Goal: Task Accomplishment & Management: Manage account settings

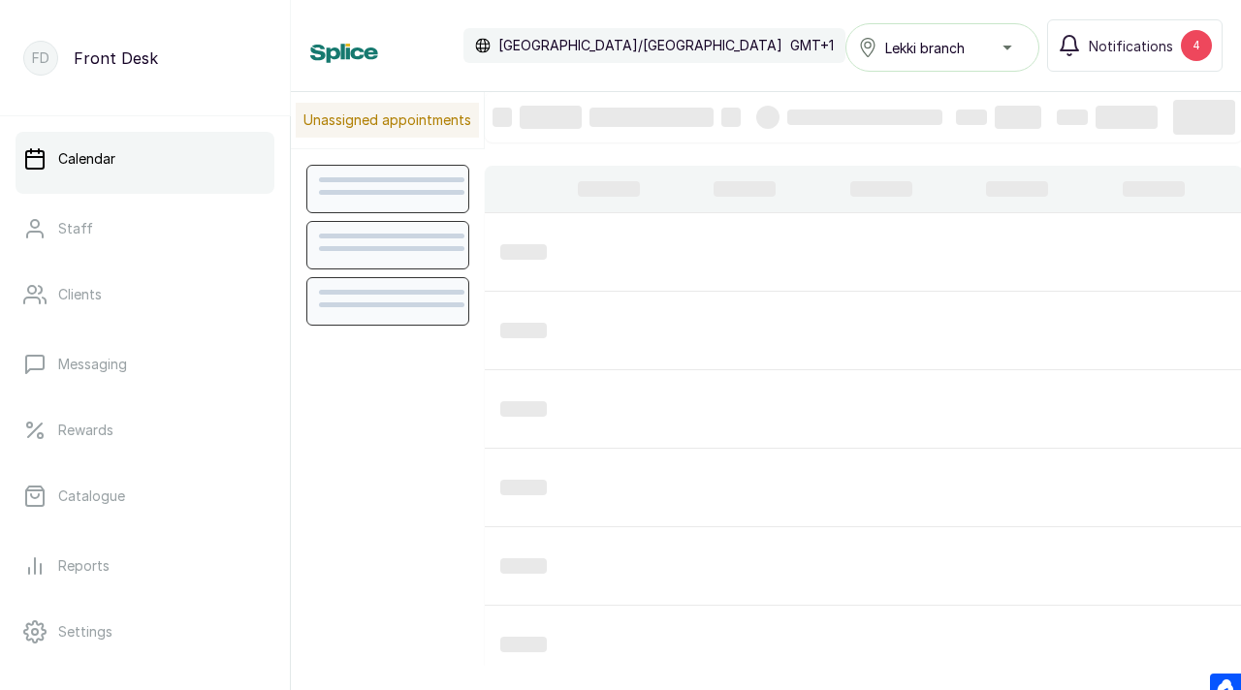
scroll to position [652, 0]
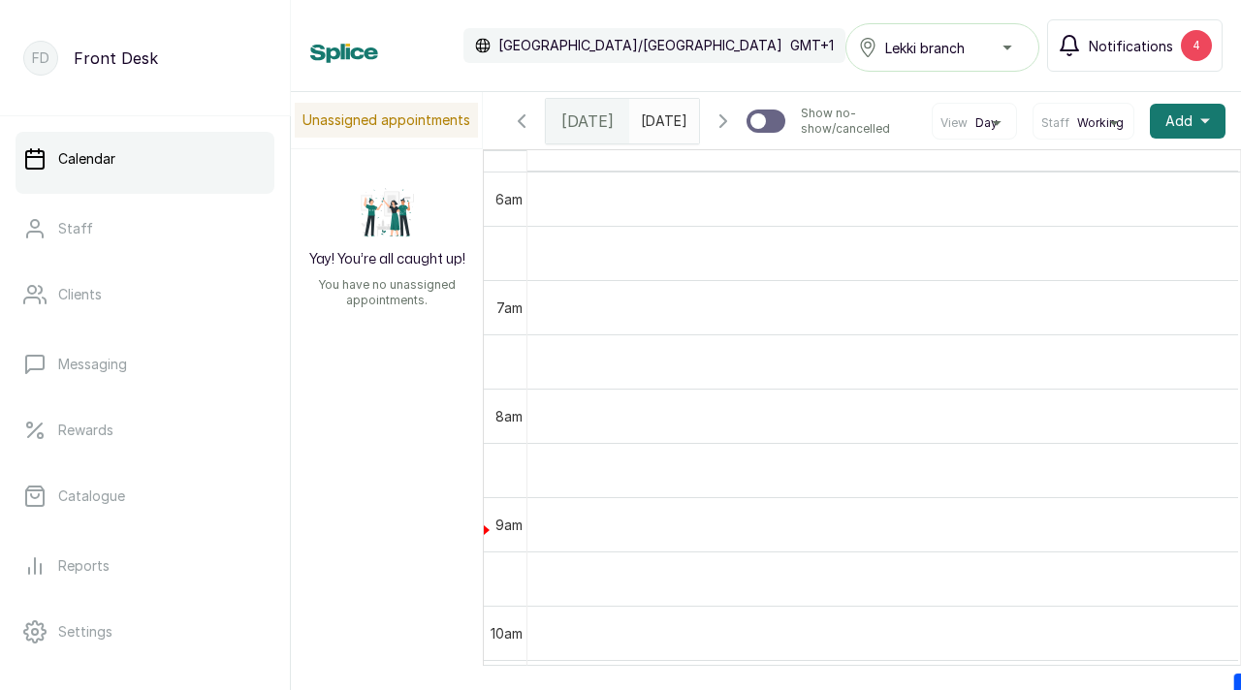
click at [1119, 47] on span "Notifications" at bounding box center [1131, 46] width 84 height 20
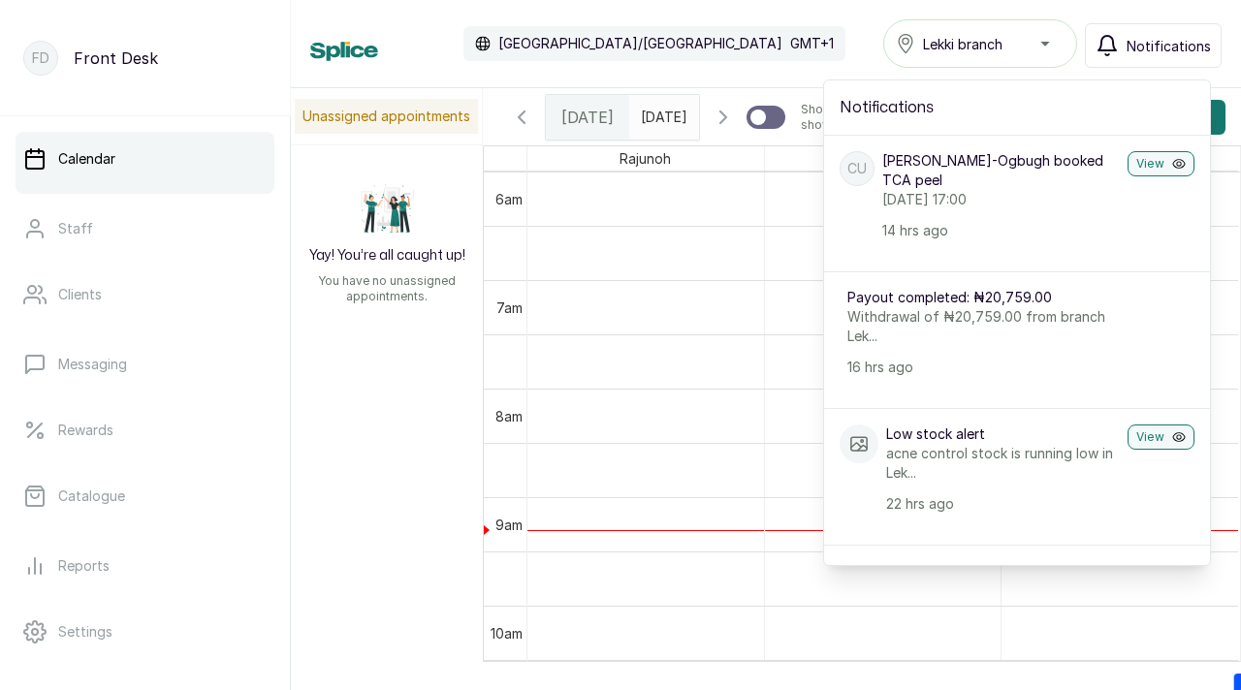
click at [816, 39] on div "Calendar [GEOGRAPHIC_DATA]/[GEOGRAPHIC_DATA] GMT+1 Lekki branch Notifications N…" at bounding box center [765, 43] width 911 height 48
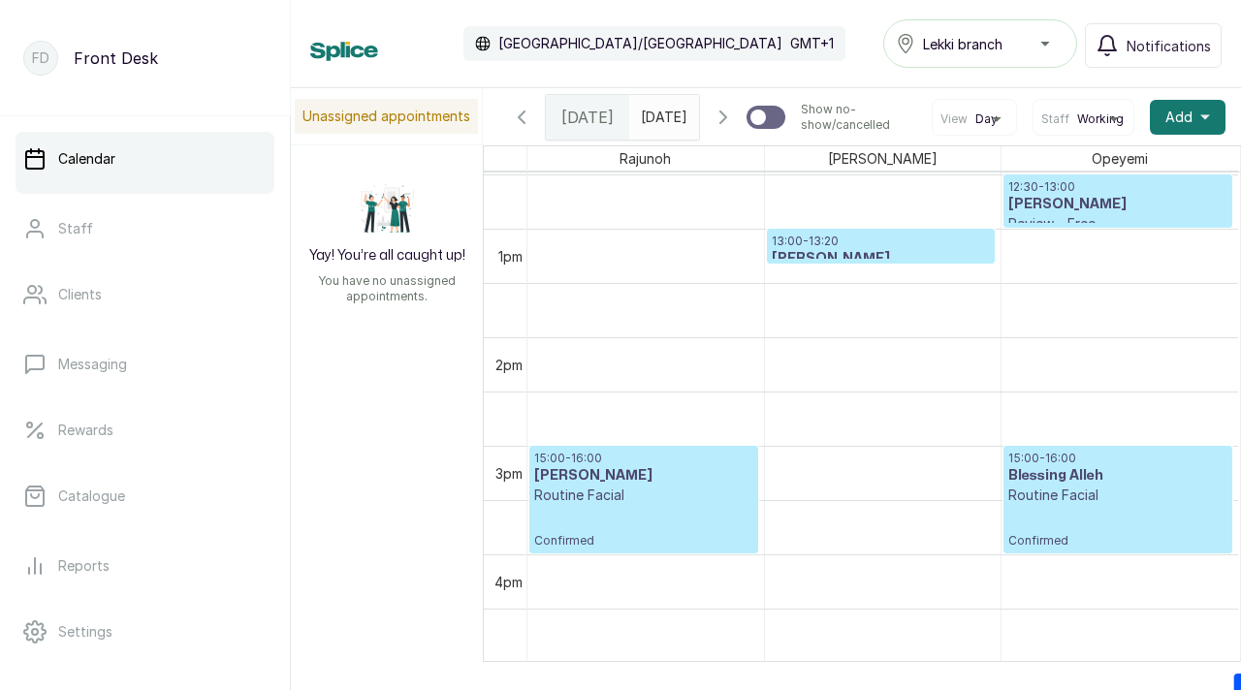
scroll to position [0, 0]
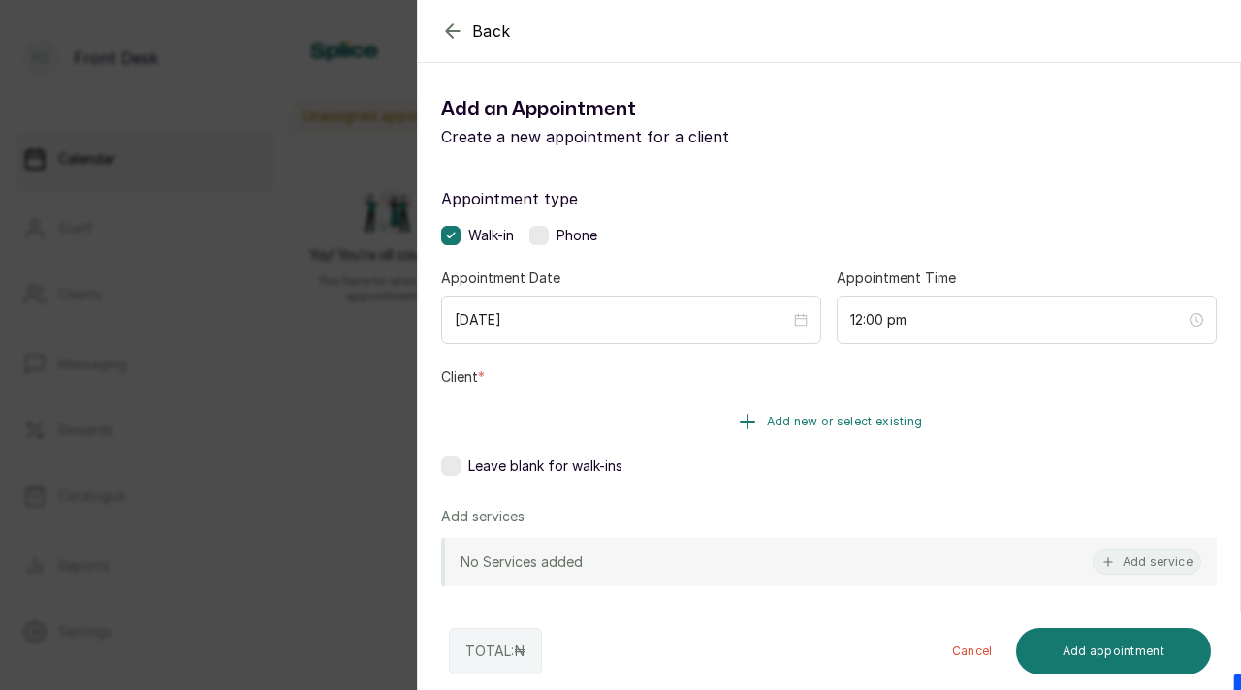
click at [831, 423] on span "Add new or select existing" at bounding box center [845, 422] width 156 height 16
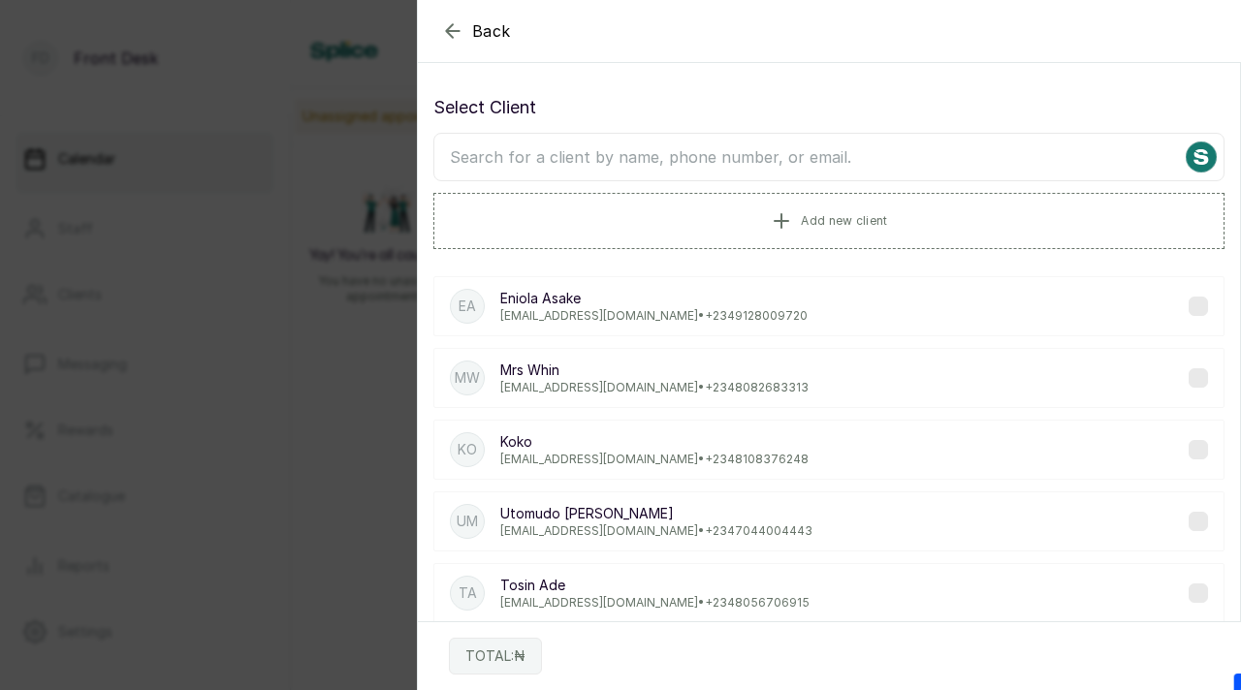
click at [843, 150] on input "text" at bounding box center [828, 157] width 791 height 48
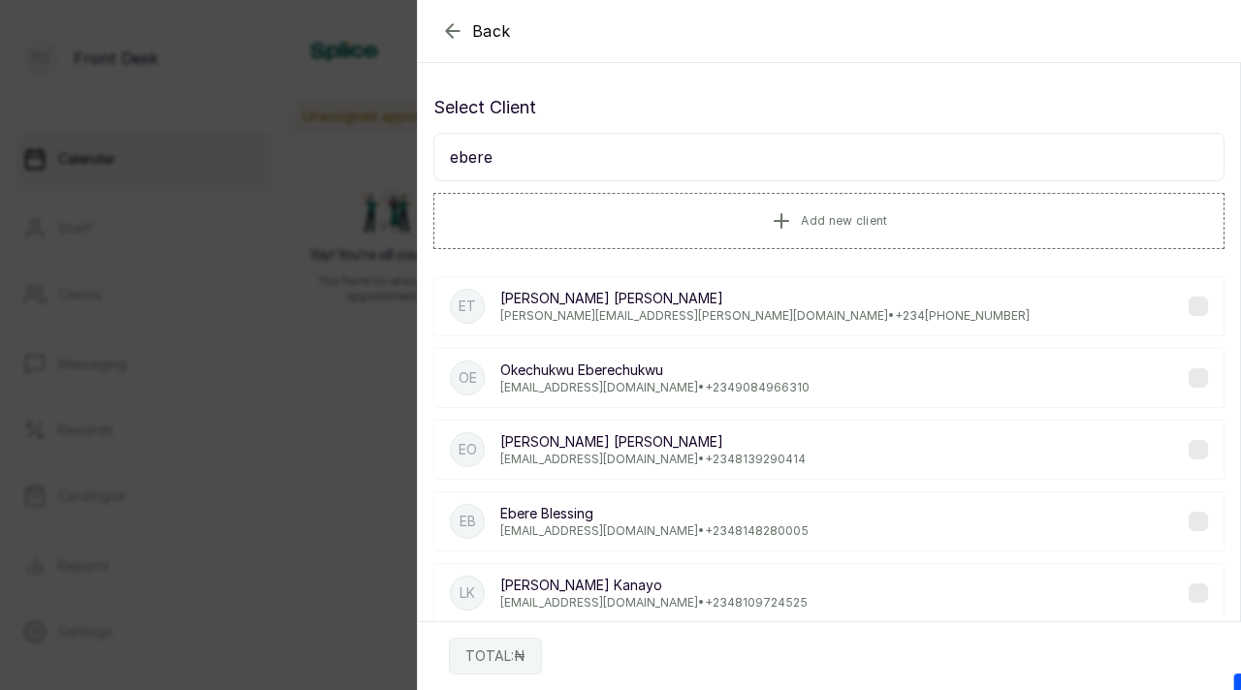
type input "ebere"
click at [778, 309] on p "[PERSON_NAME][EMAIL_ADDRESS][PERSON_NAME][DOMAIN_NAME] • [PHONE_NUMBER]‬" at bounding box center [764, 316] width 529 height 16
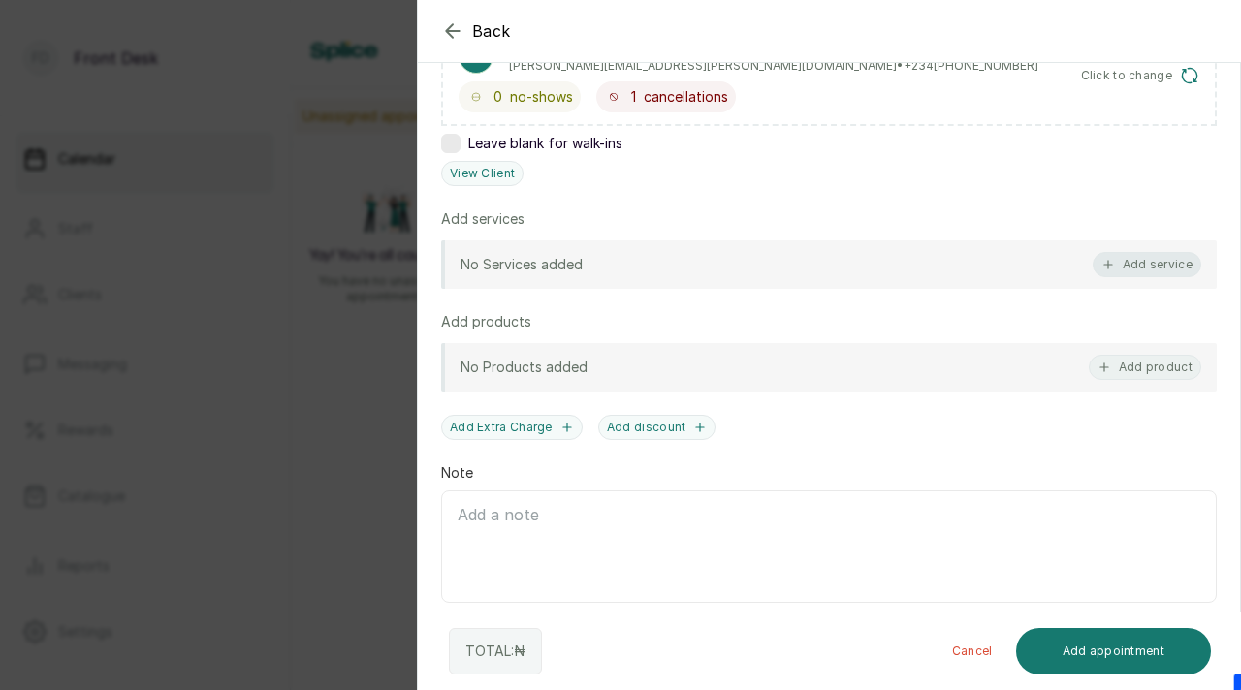
click at [1158, 273] on button "Add service" at bounding box center [1147, 264] width 109 height 25
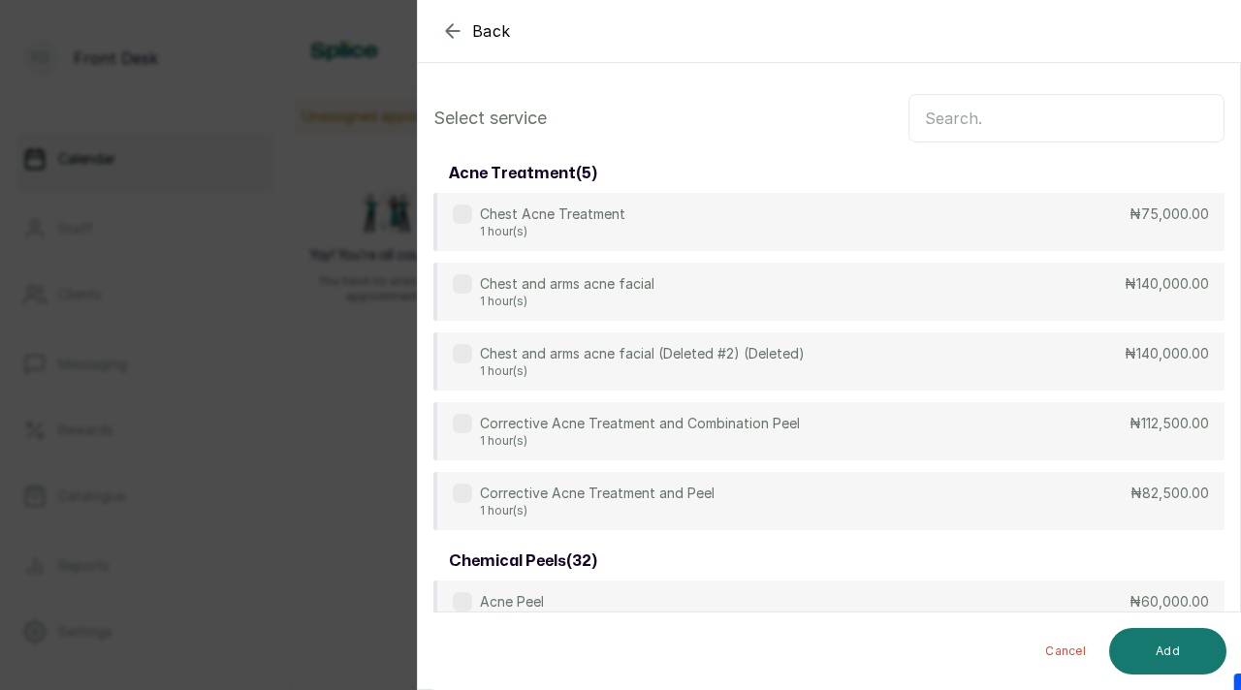
click at [984, 124] on input "text" at bounding box center [1066, 118] width 316 height 48
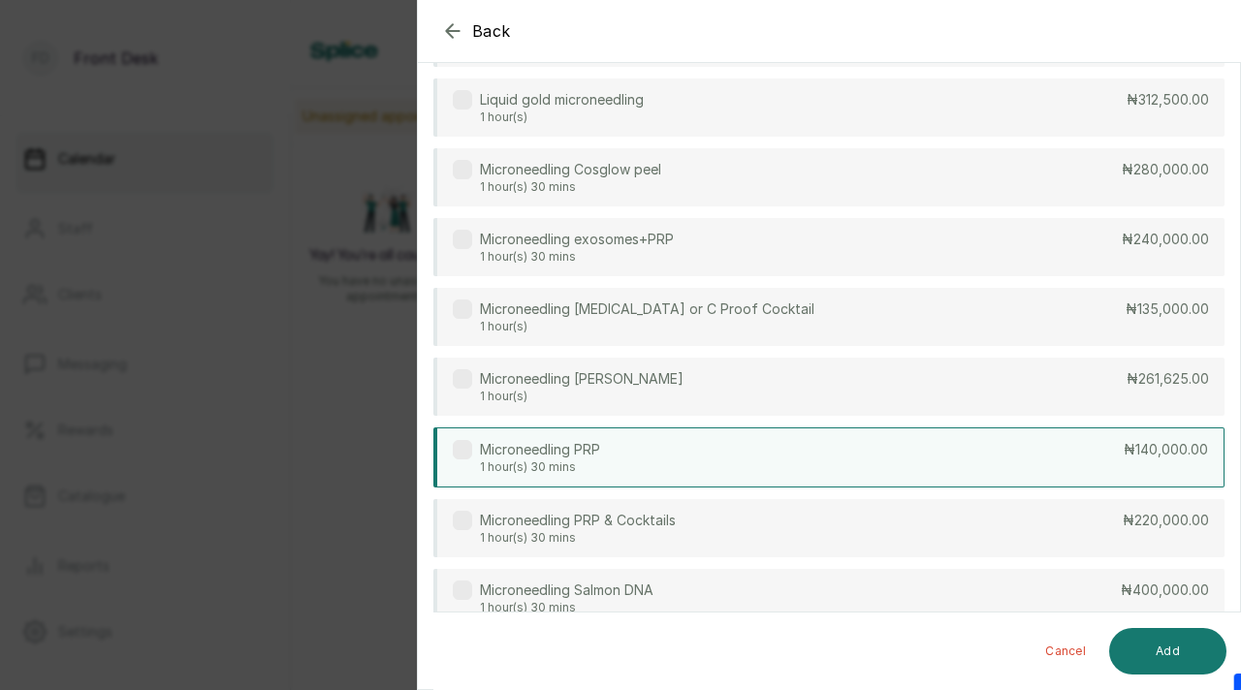
type input "micro"
click at [468, 448] on label at bounding box center [462, 449] width 19 height 19
click at [1183, 643] on button "Add" at bounding box center [1167, 651] width 117 height 47
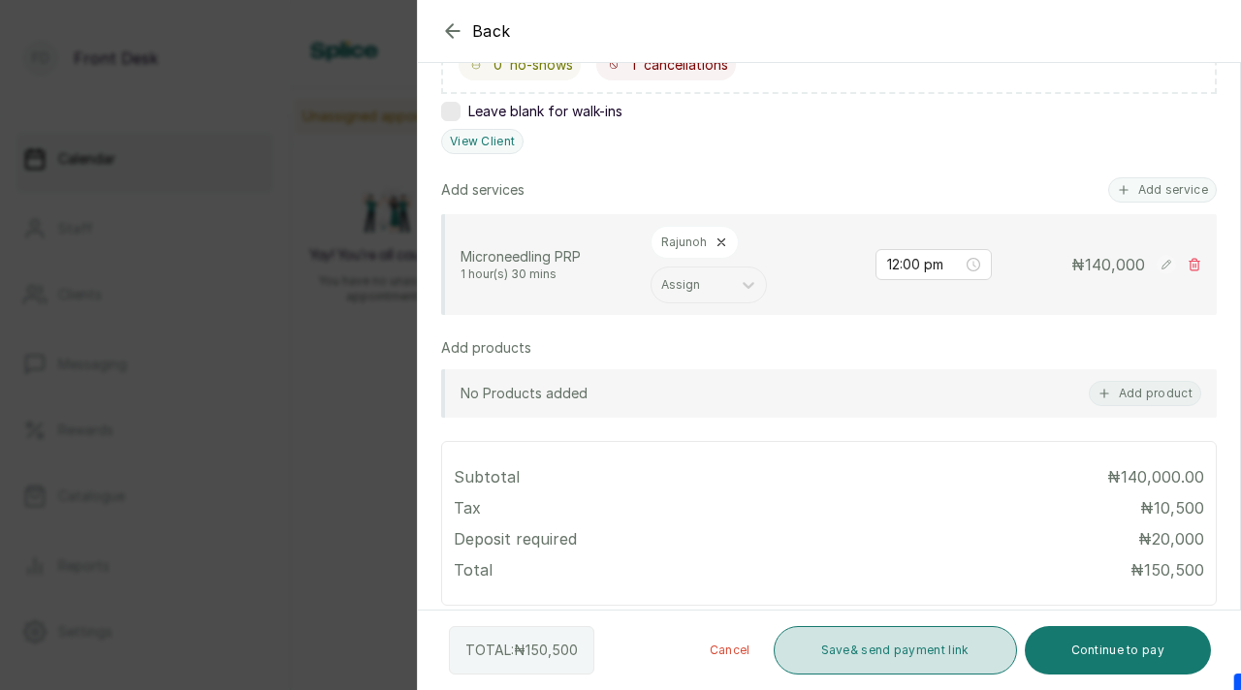
click at [958, 647] on button "Save & send payment link" at bounding box center [895, 650] width 243 height 48
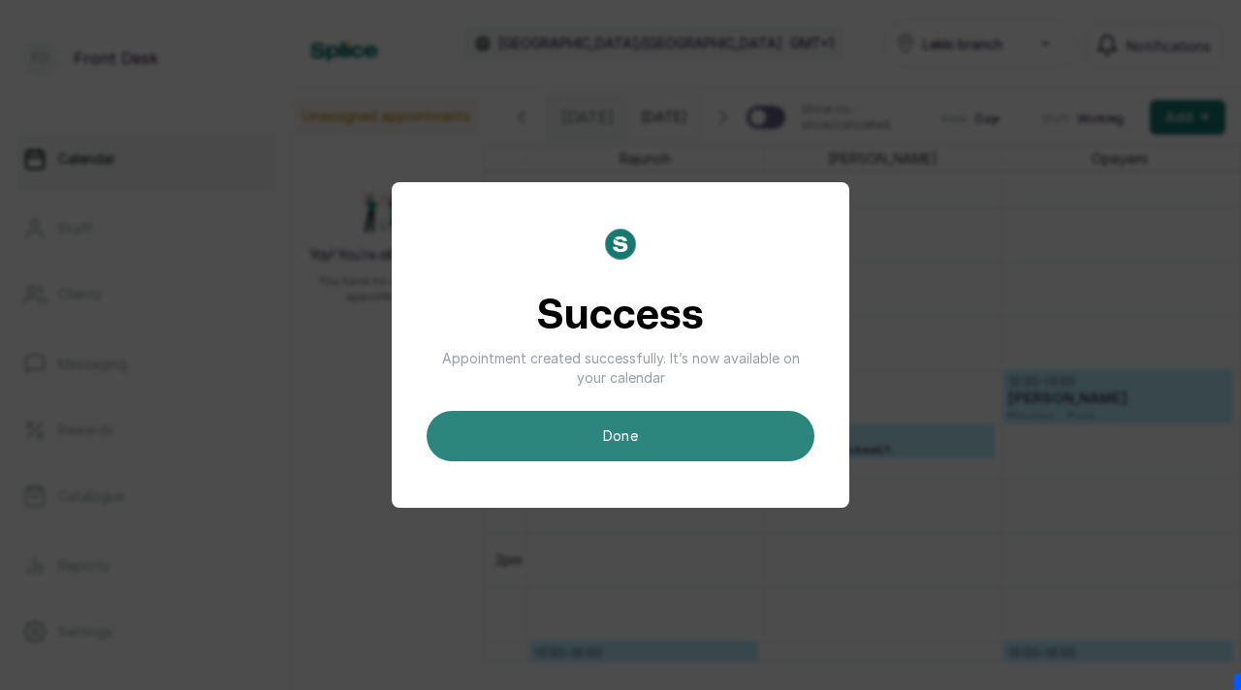
click at [709, 449] on button "done" at bounding box center [621, 436] width 388 height 50
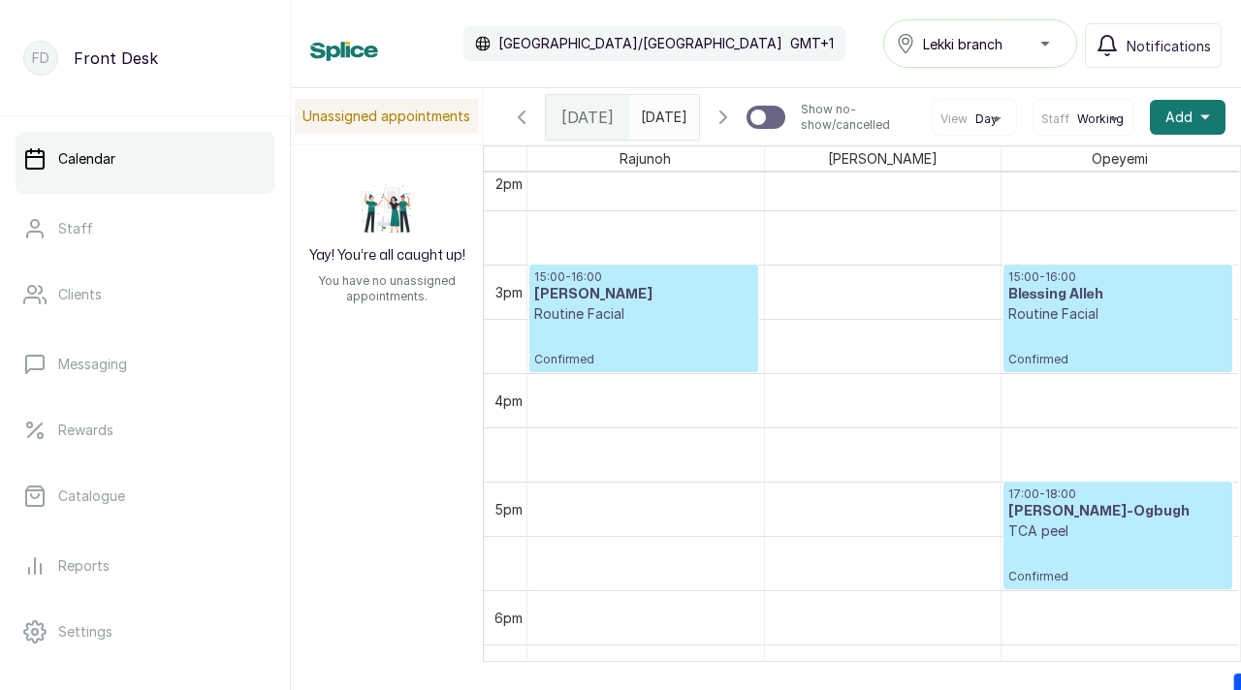
scroll to position [1576, 0]
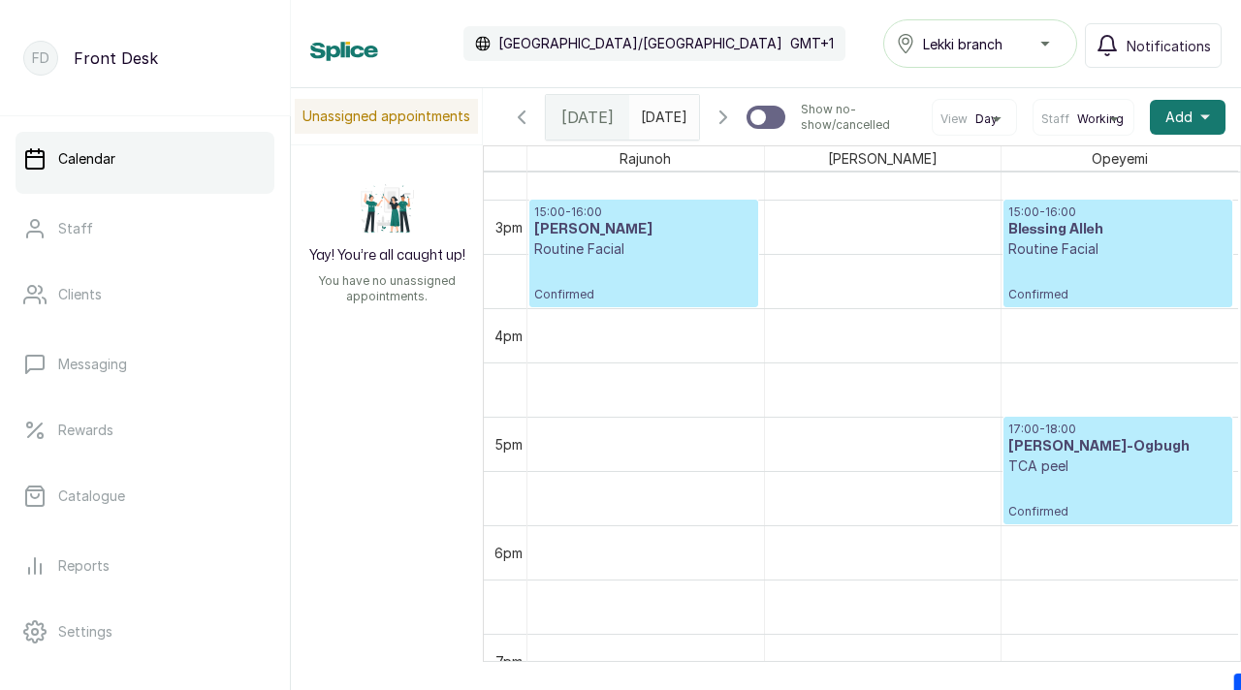
click at [1023, 476] on p "TCA peel" at bounding box center [1117, 466] width 219 height 19
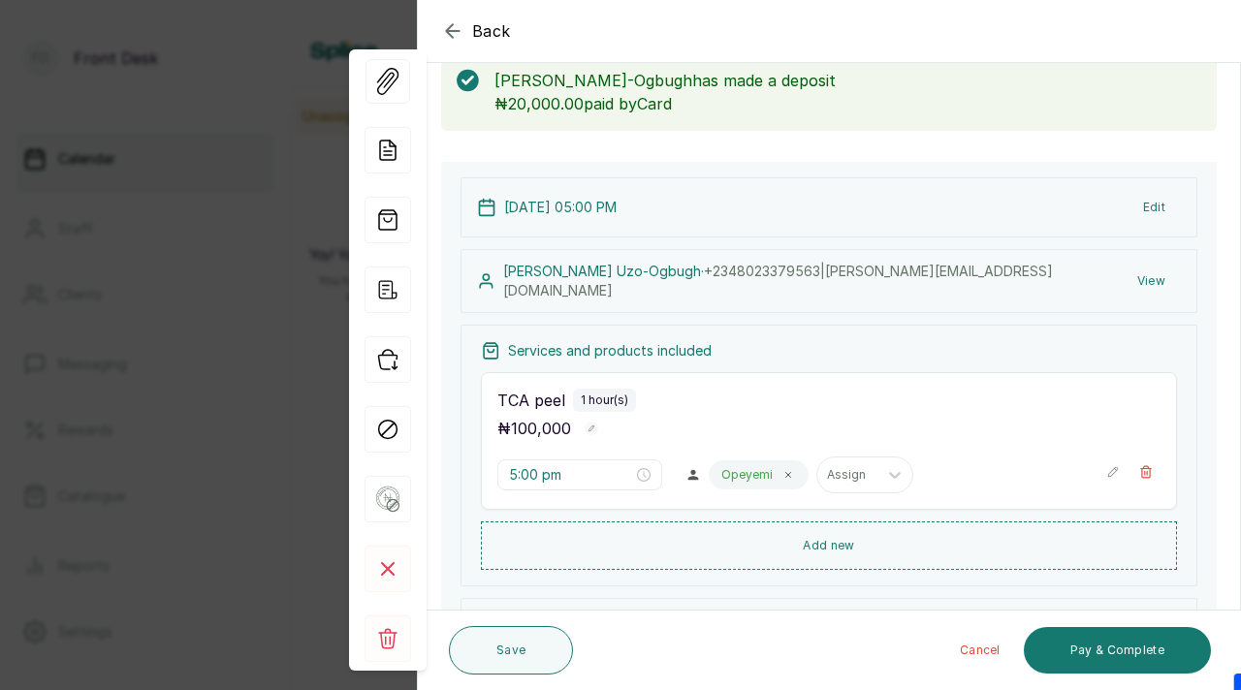
scroll to position [105, 0]
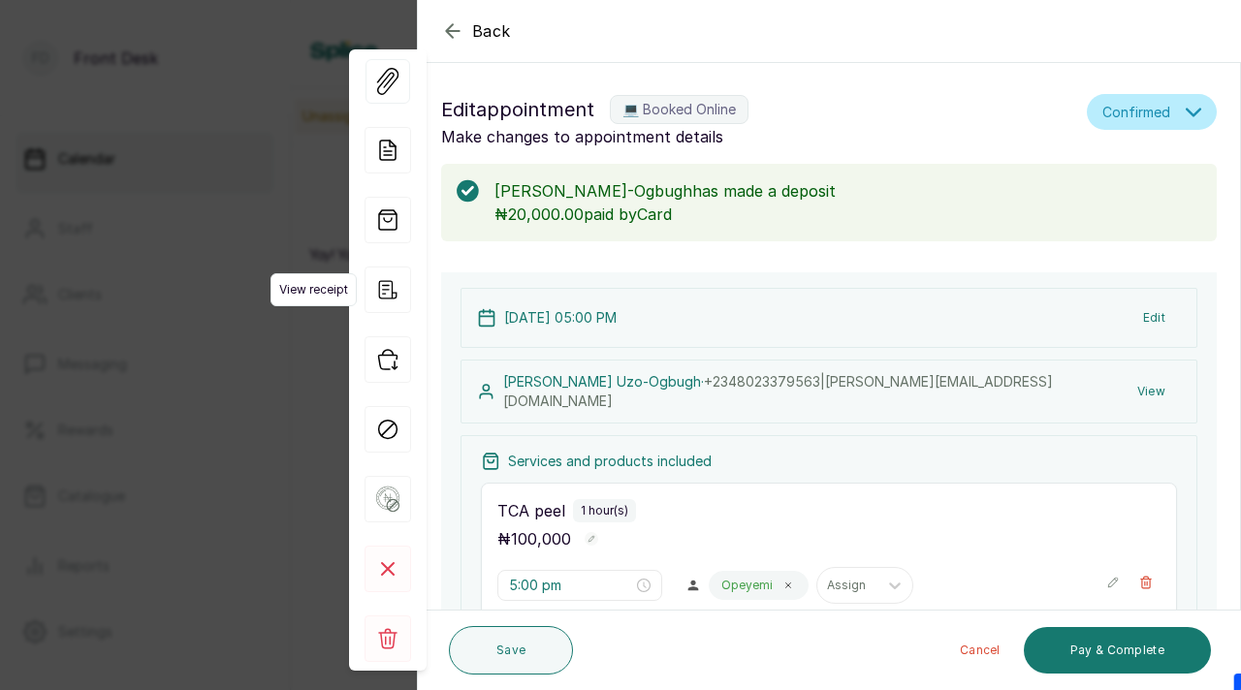
click at [380, 290] on icon "button" at bounding box center [388, 290] width 47 height 47
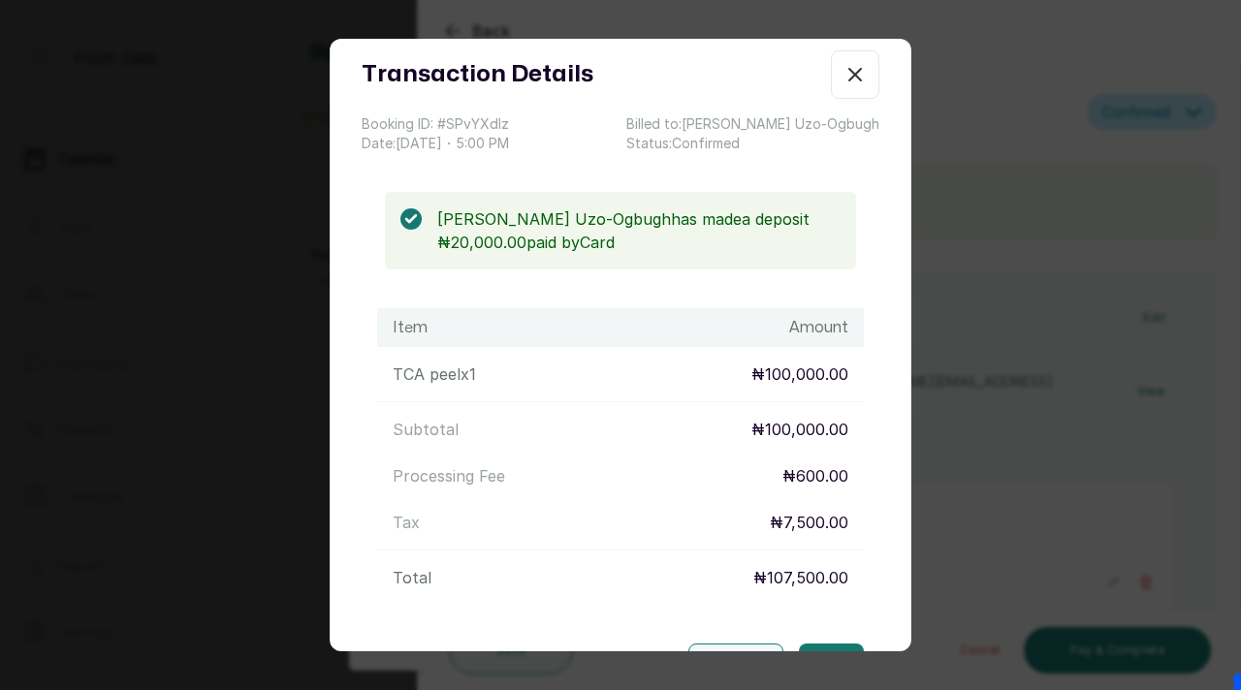
scroll to position [0, 0]
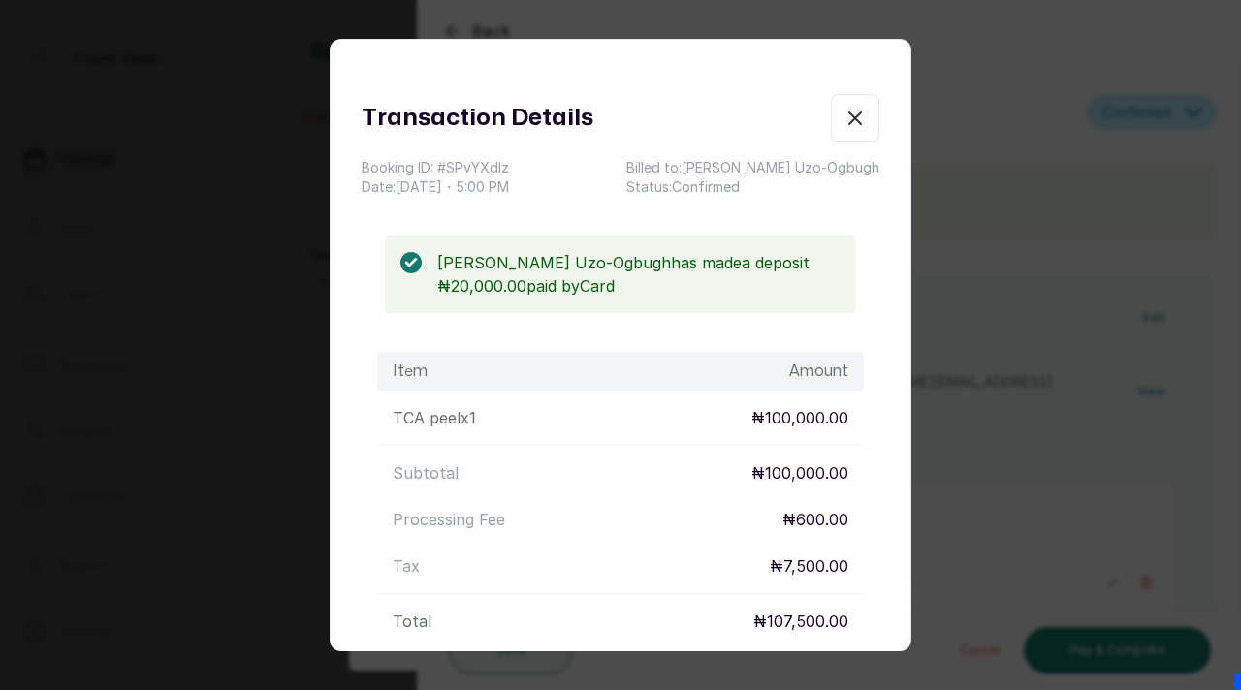
click at [857, 111] on icon "button" at bounding box center [854, 118] width 23 height 23
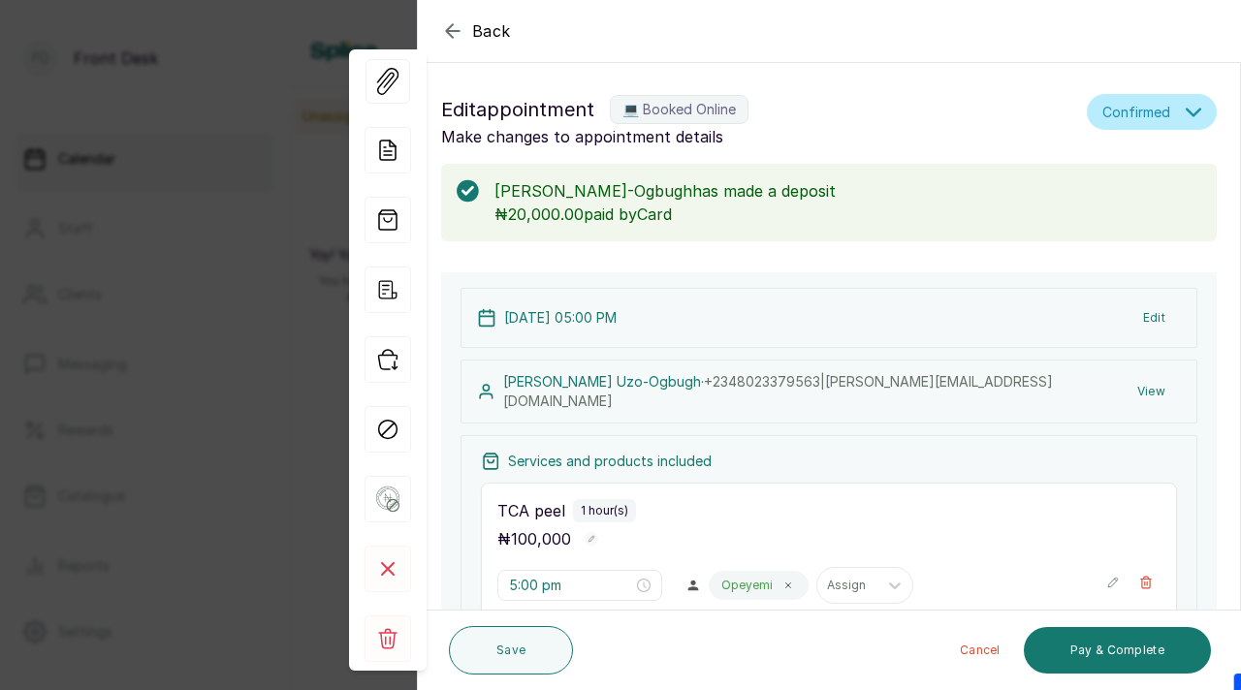
click at [1156, 390] on button "View" at bounding box center [1151, 391] width 59 height 35
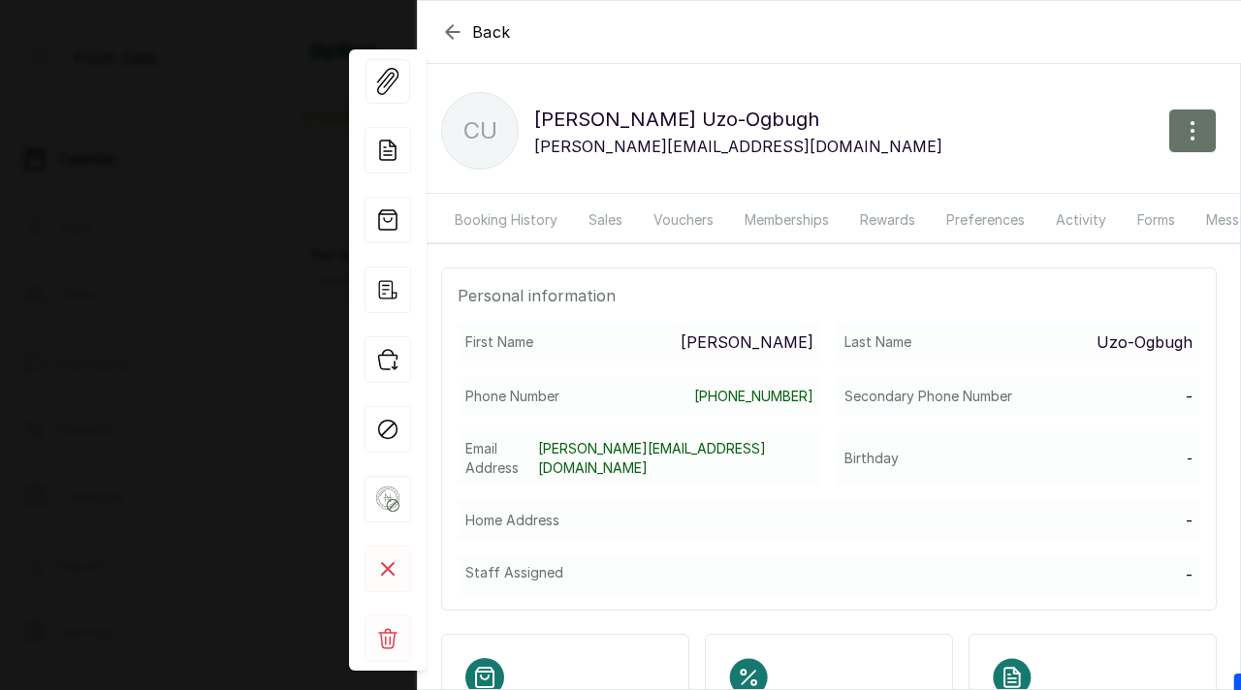
scroll to position [0, 206]
click at [1033, 213] on button "Activity" at bounding box center [1028, 220] width 74 height 45
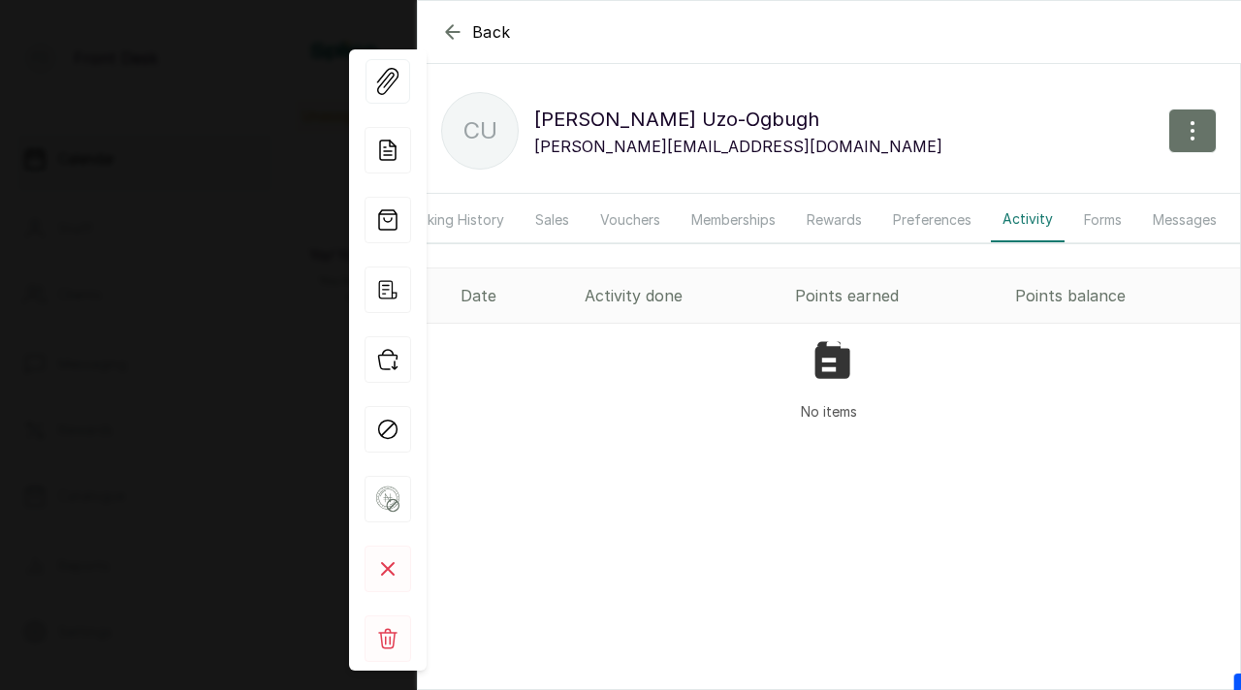
click at [1156, 218] on button "Messages" at bounding box center [1184, 220] width 87 height 45
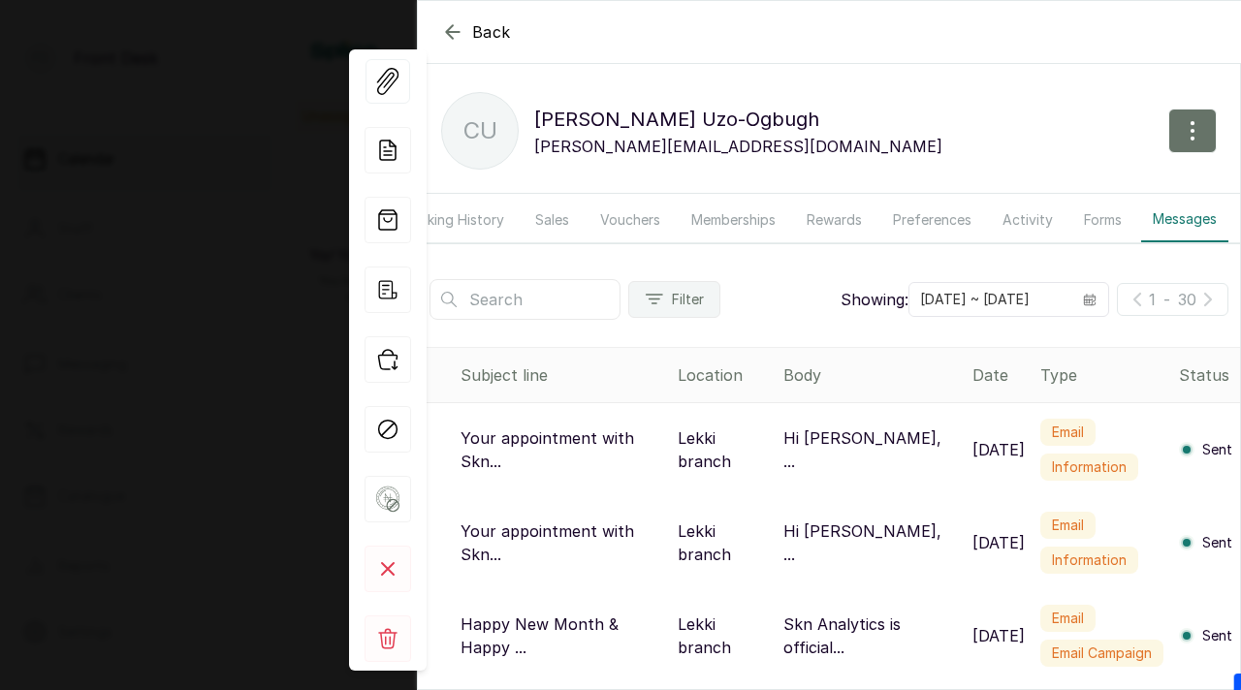
click at [455, 27] on icon "button" at bounding box center [452, 31] width 23 height 23
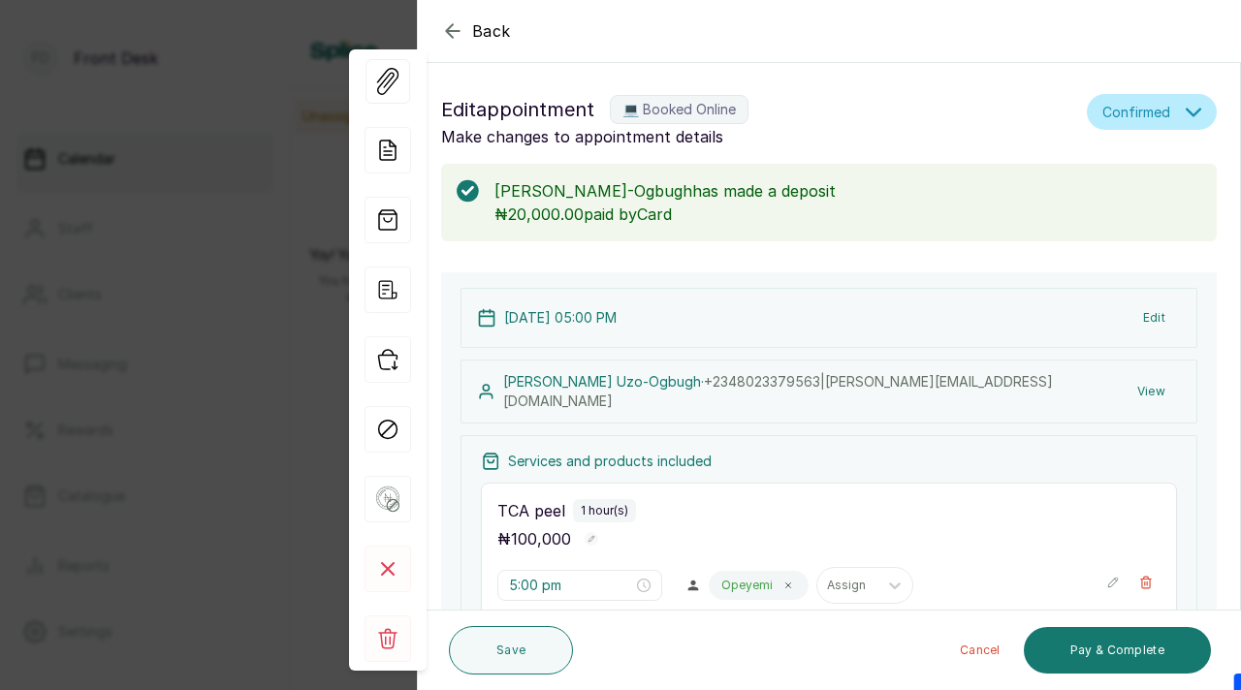
click at [455, 27] on icon "button" at bounding box center [452, 30] width 23 height 23
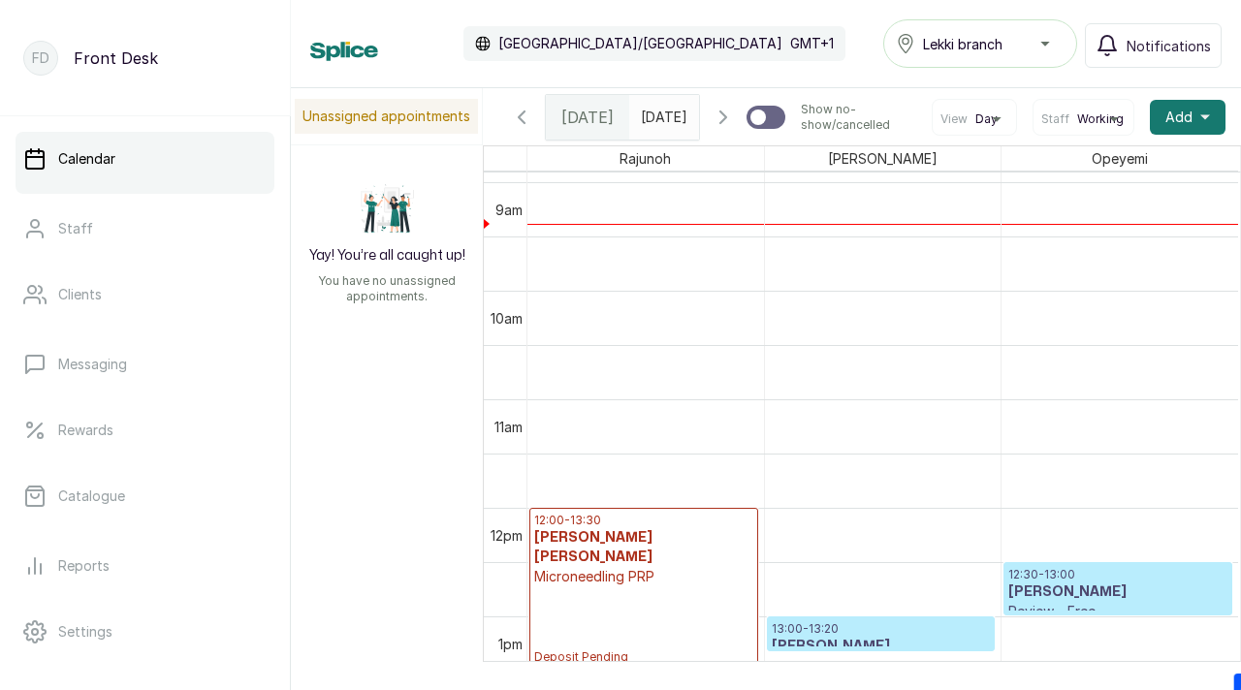
scroll to position [1040, 0]
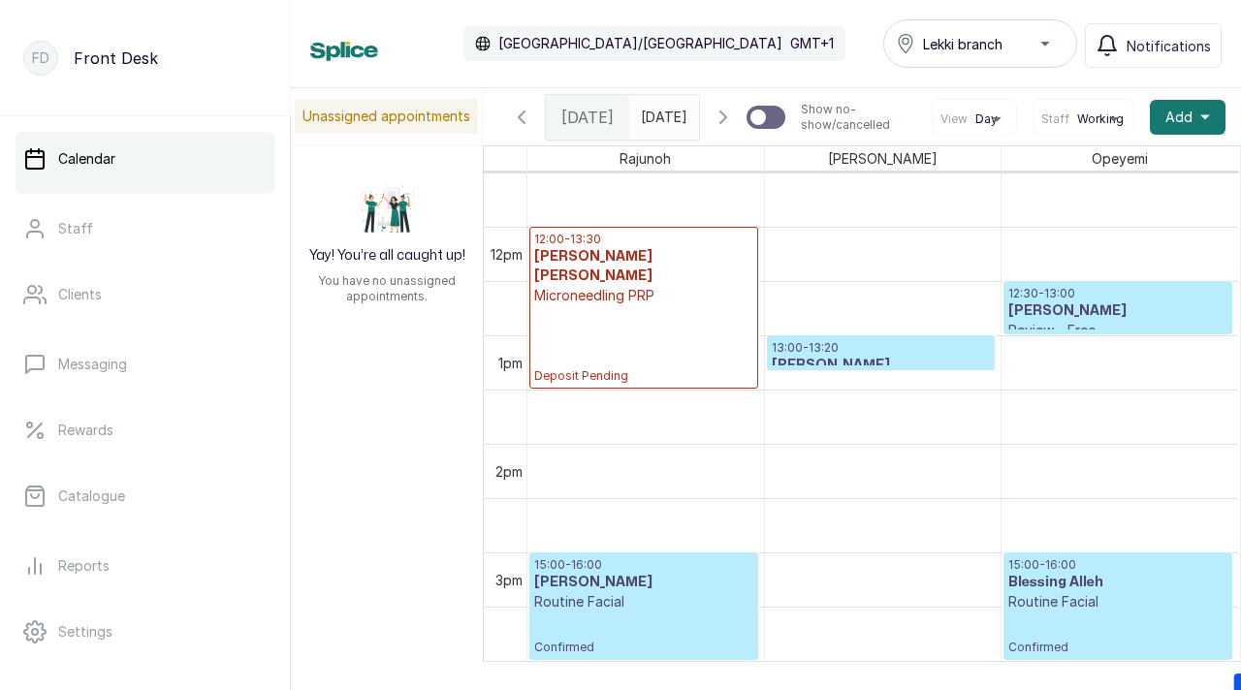
click at [647, 349] on div "12:00 - 13:30 [PERSON_NAME] [PERSON_NAME] Microneedling PRP Deposit Pending" at bounding box center [643, 308] width 219 height 152
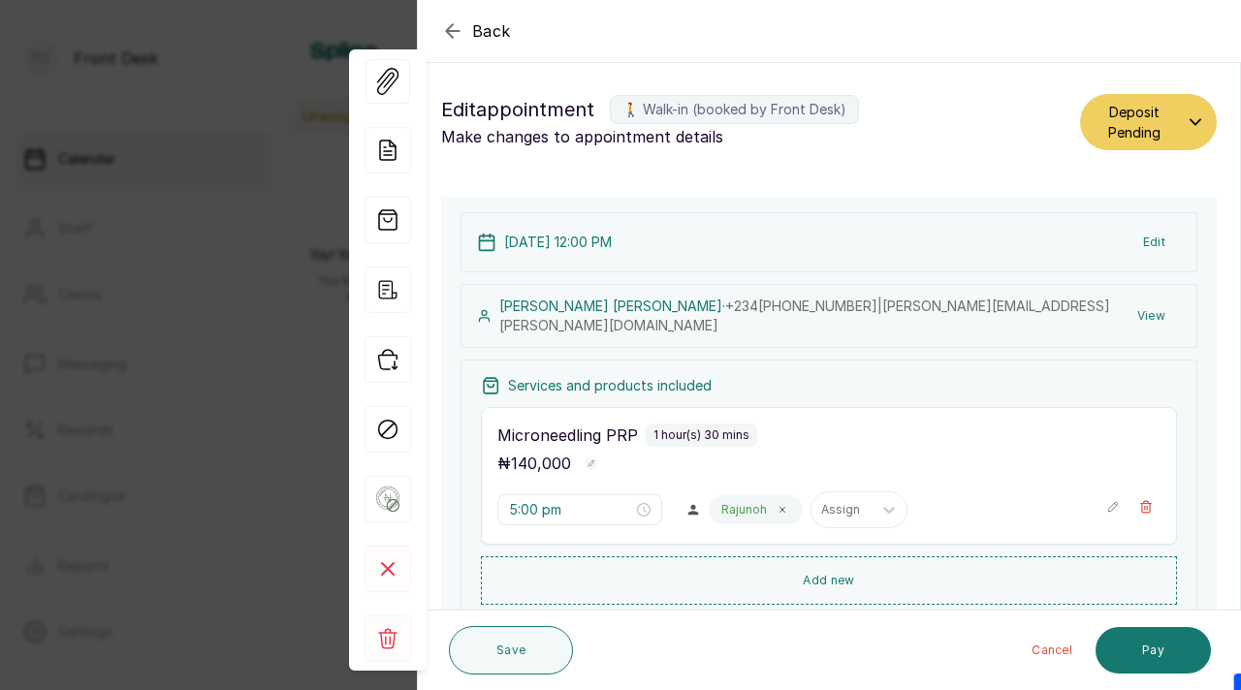
type input "12:00 pm"
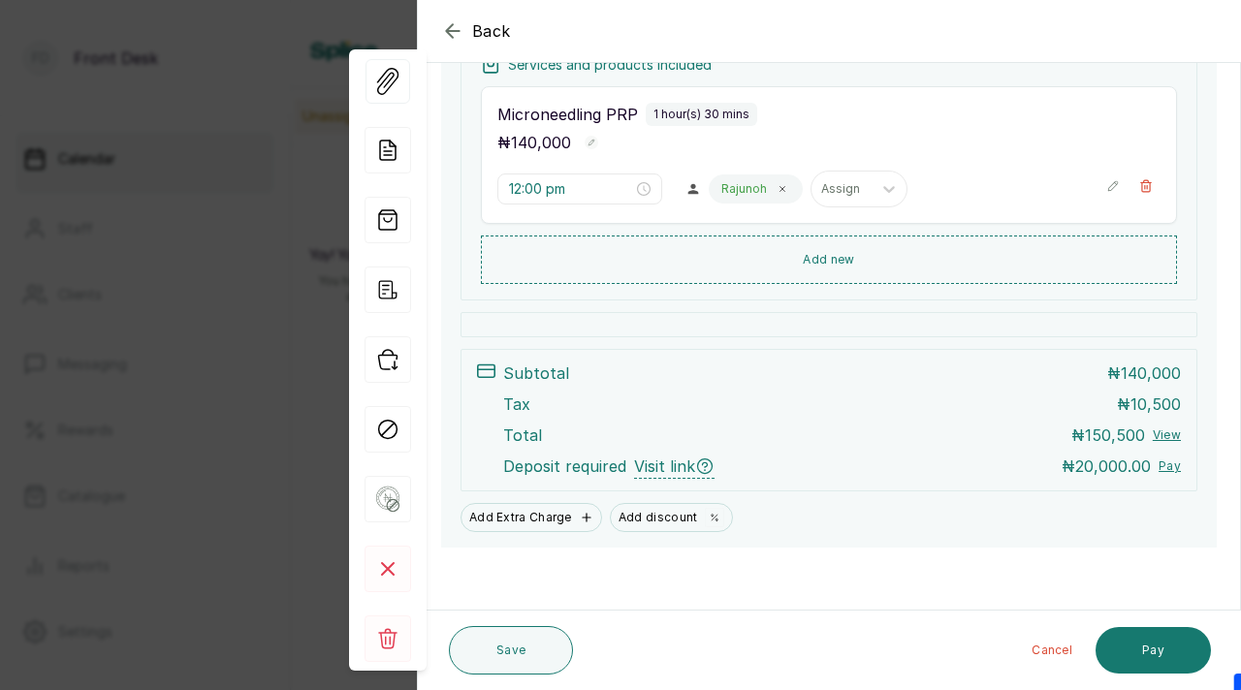
scroll to position [323, 0]
click at [1153, 642] on button "Pay" at bounding box center [1153, 650] width 115 height 47
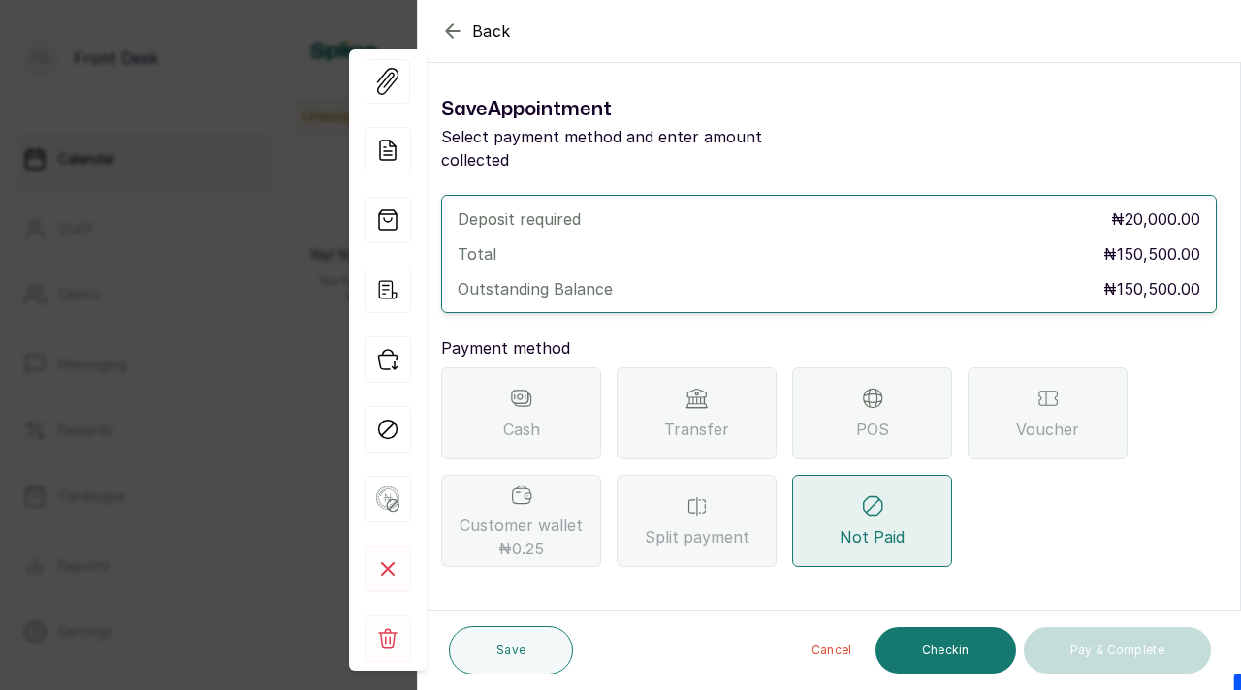
click at [737, 392] on div "Transfer" at bounding box center [697, 413] width 160 height 92
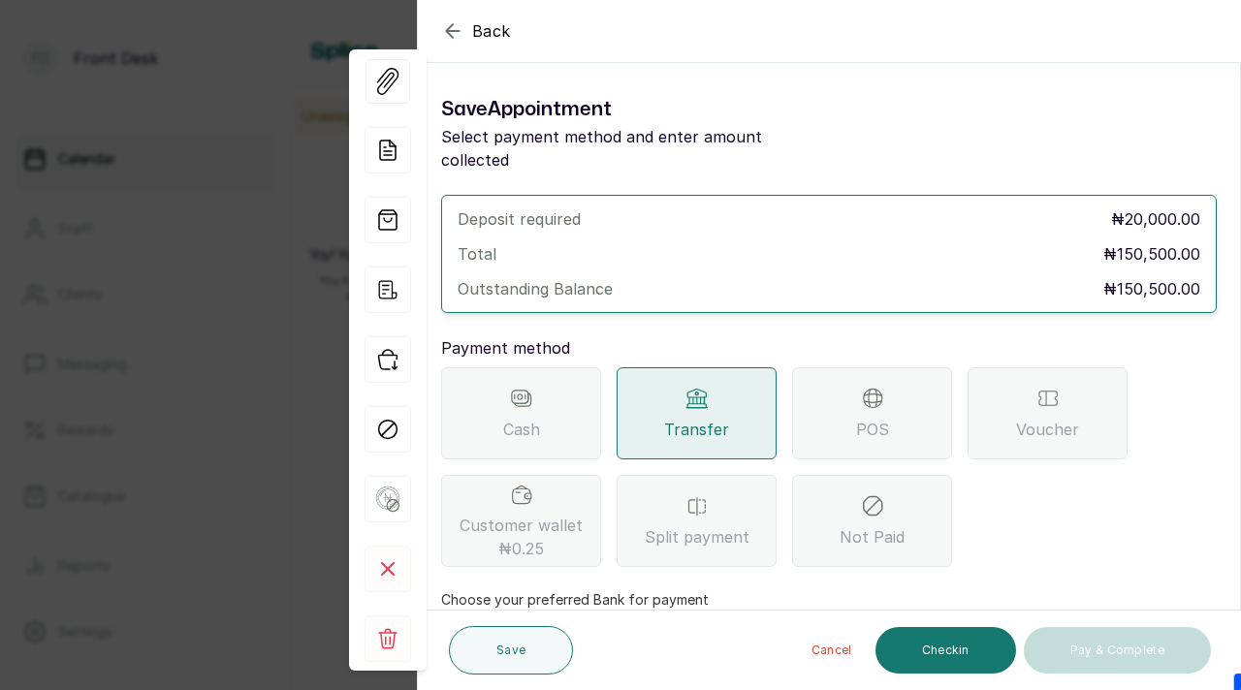
scroll to position [219, 0]
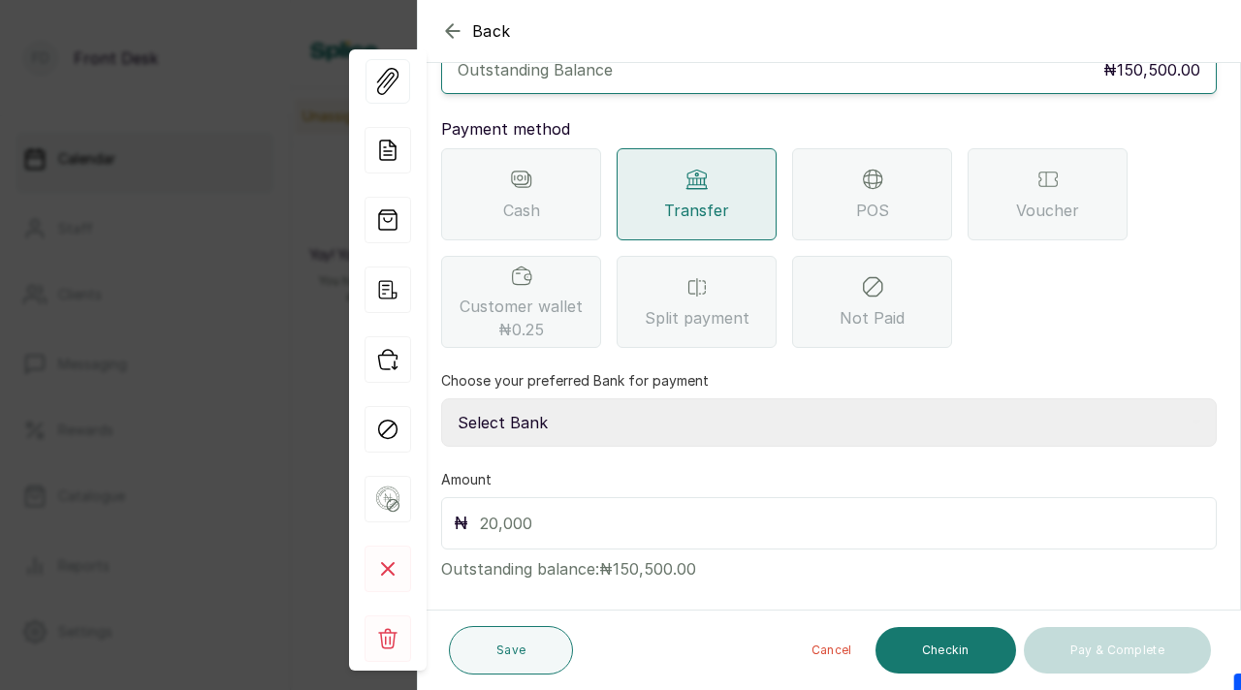
click at [620, 510] on input "text" at bounding box center [842, 523] width 724 height 27
type input "20,000"
click at [548, 642] on button "Save" at bounding box center [511, 650] width 124 height 48
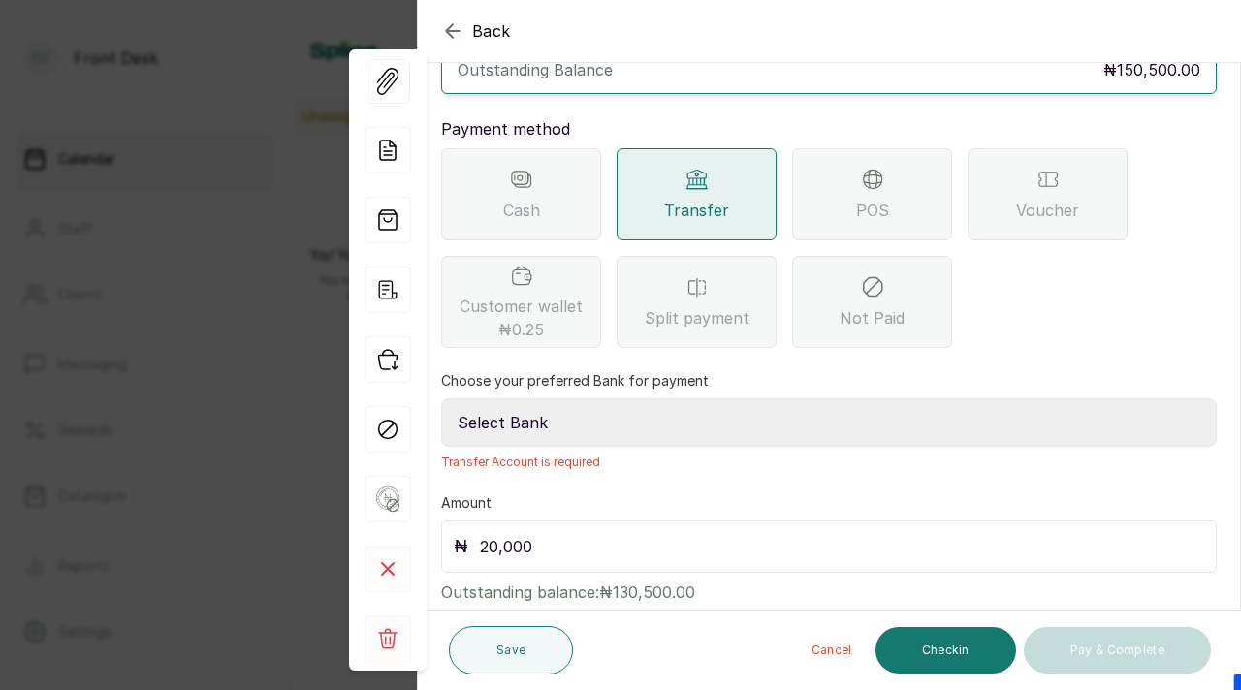
click at [702, 398] on select "Select Bank [PERSON_NAME] Fairmoney Microfinance Bank SKN ANALYTICS MED AESTH. …" at bounding box center [829, 422] width 776 height 48
select select "43272bc0-21c6-4b19-b9fb-c2093b8603c2"
click at [441, 398] on select "Select Bank [PERSON_NAME] Fairmoney Microfinance Bank SKN ANALYTICS MED AESTH. …" at bounding box center [829, 422] width 776 height 48
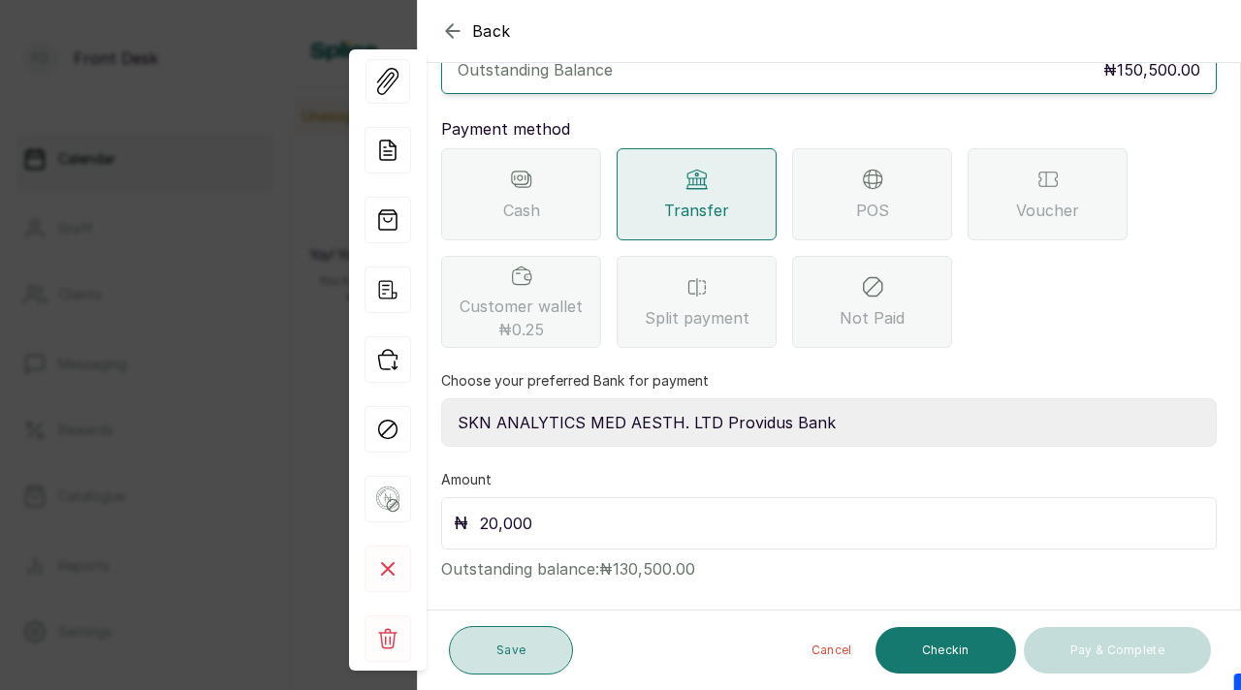
click at [503, 647] on button "Save" at bounding box center [511, 650] width 124 height 48
